Goal: Information Seeking & Learning: Learn about a topic

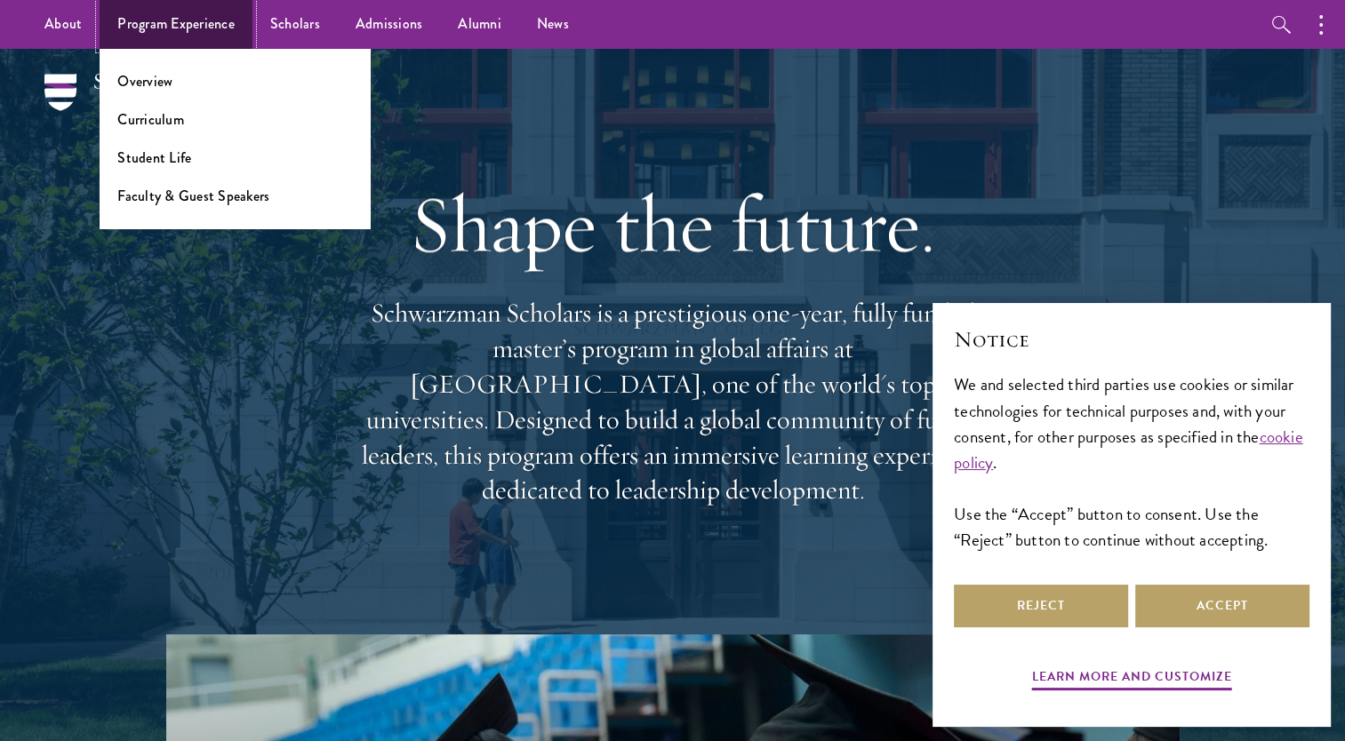
click at [226, 31] on link "Program Experience" at bounding box center [176, 24] width 153 height 49
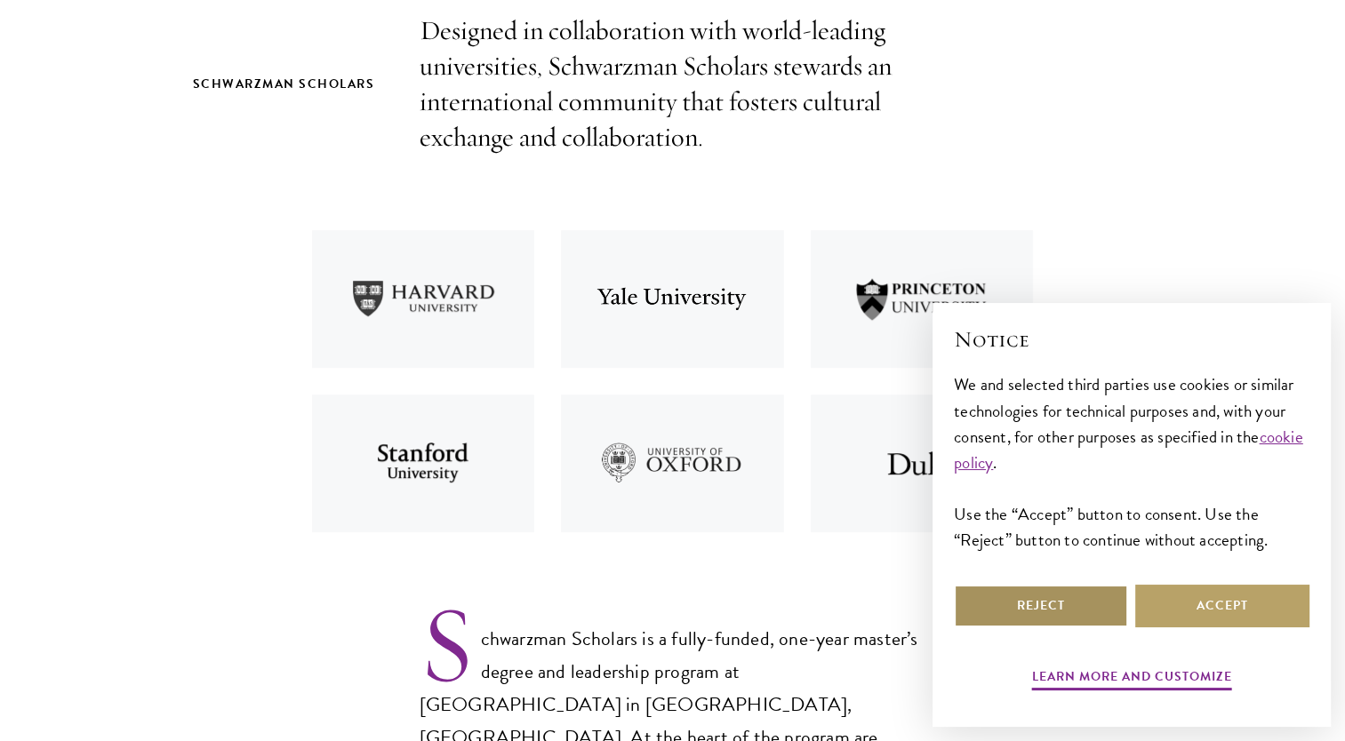
click at [1062, 617] on button "Reject" at bounding box center [1041, 606] width 174 height 43
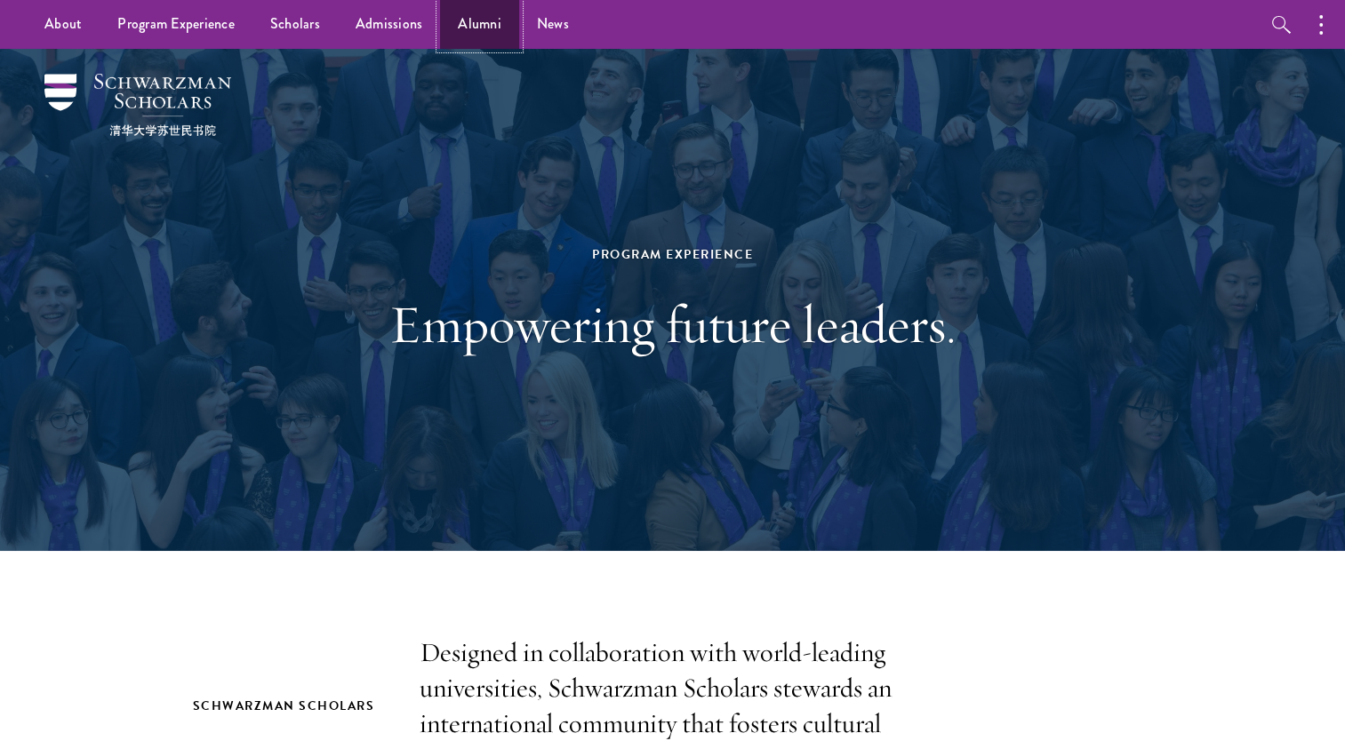
click at [486, 23] on link "Alumni" at bounding box center [479, 24] width 79 height 49
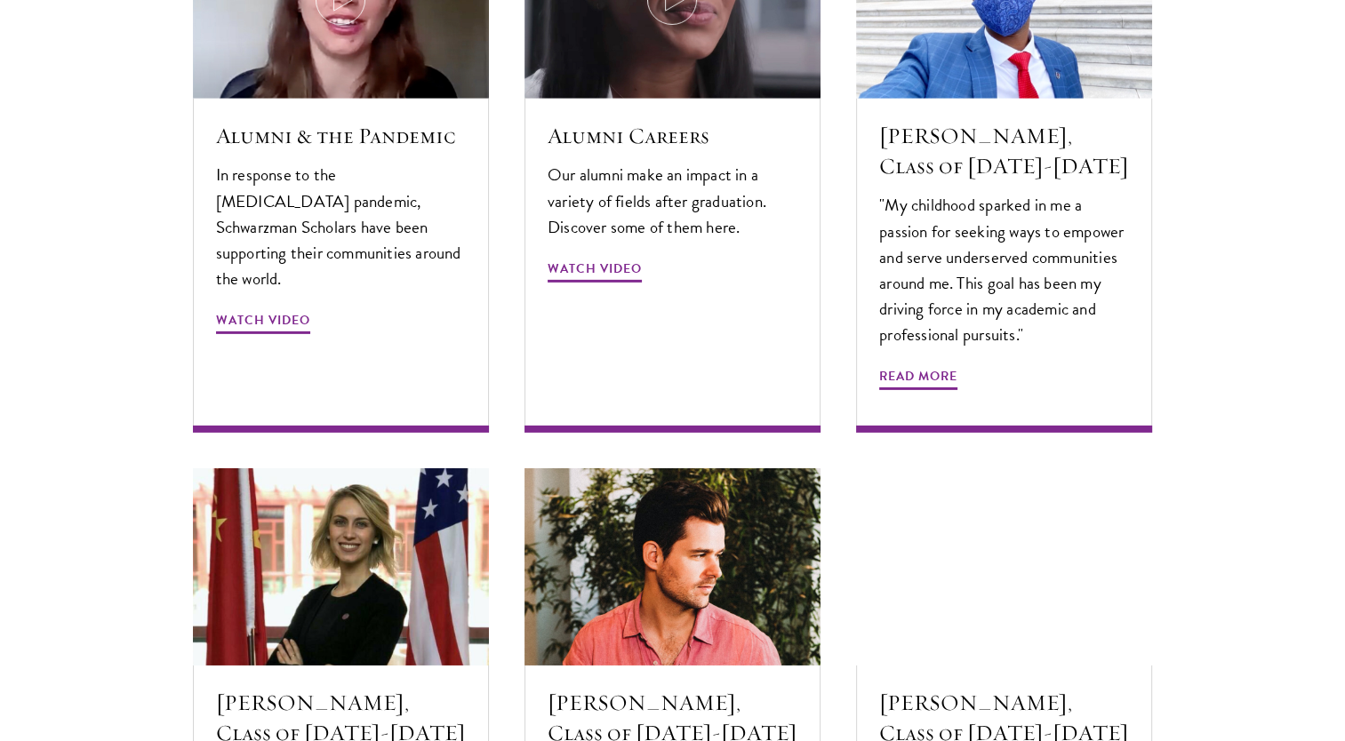
scroll to position [5866, 0]
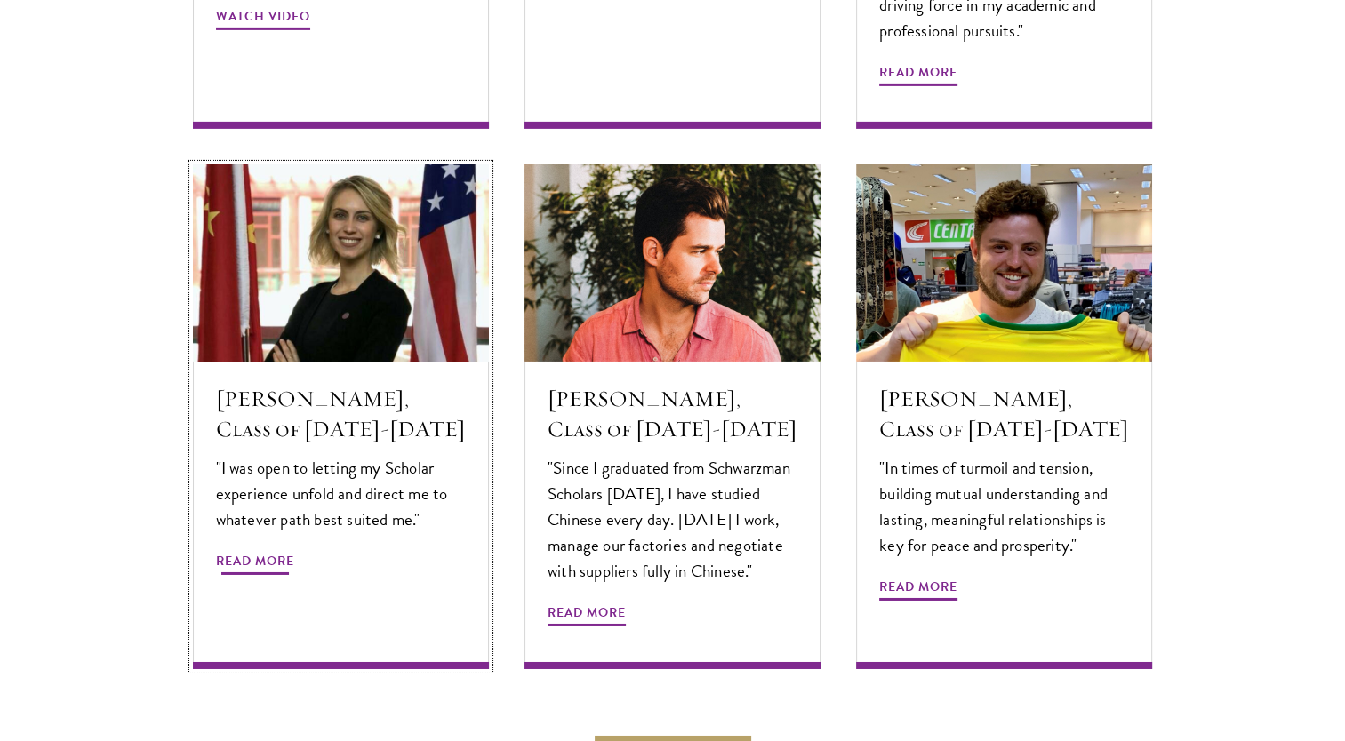
click at [246, 501] on div "[PERSON_NAME], Class of [DATE]-[DATE] "I was open to letting my Scholar experie…" at bounding box center [341, 516] width 296 height 308
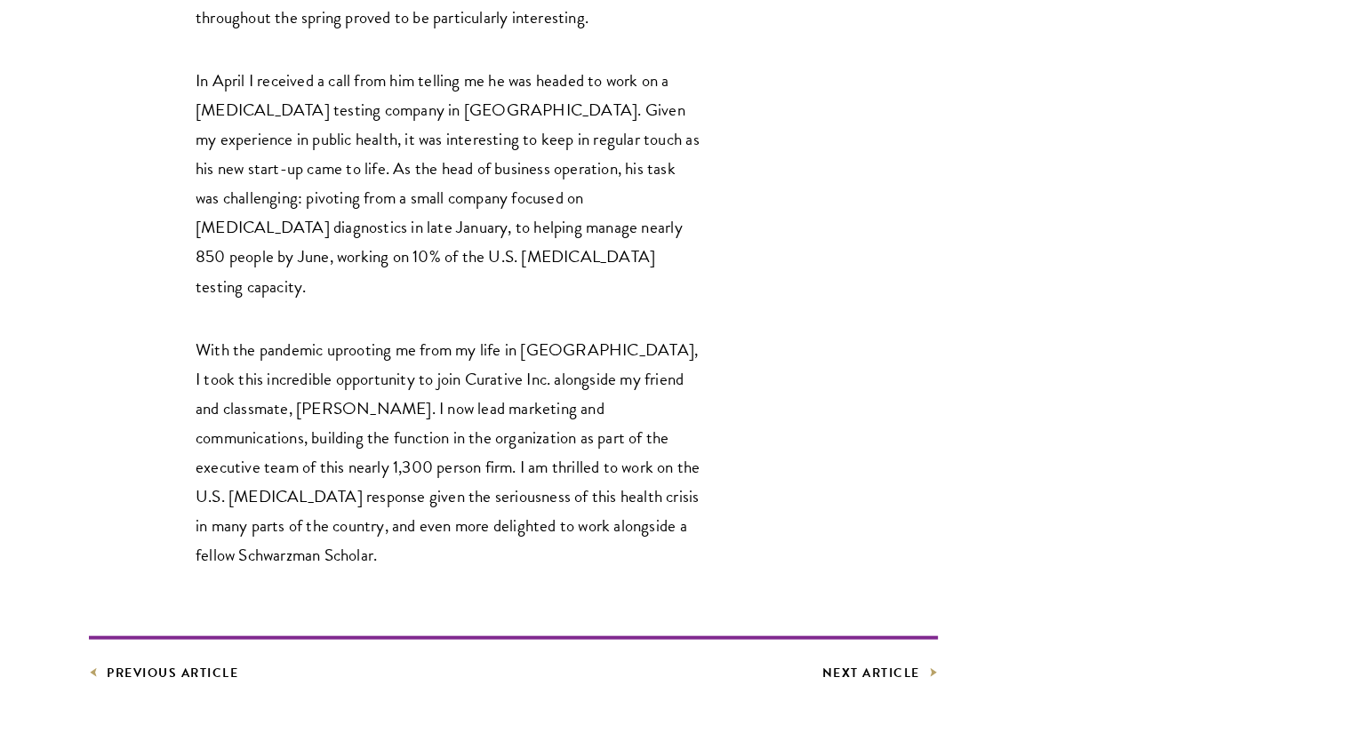
scroll to position [4088, 0]
